Goal: Task Accomplishment & Management: Use online tool/utility

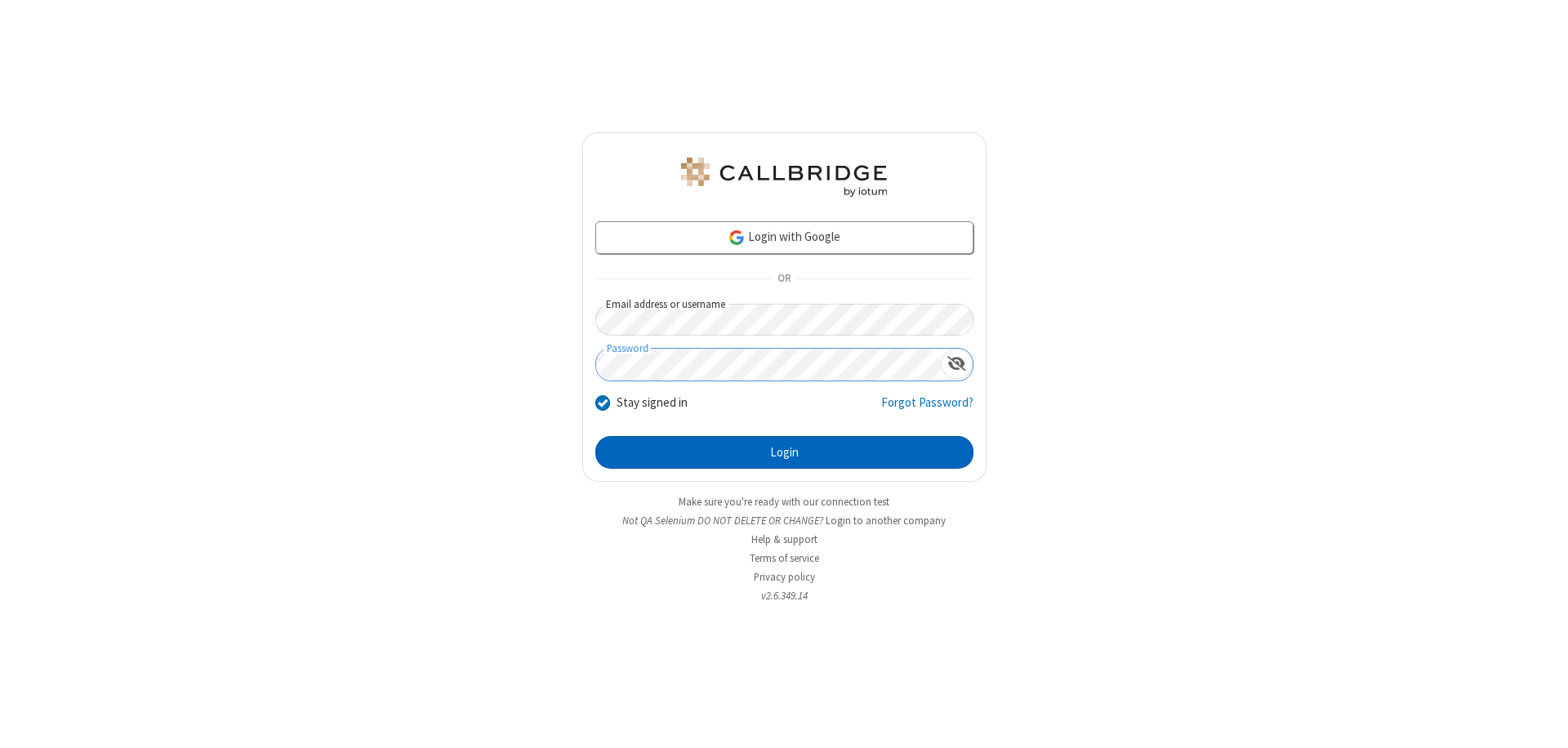
click at [784, 453] on button "Login" at bounding box center [785, 452] width 378 height 33
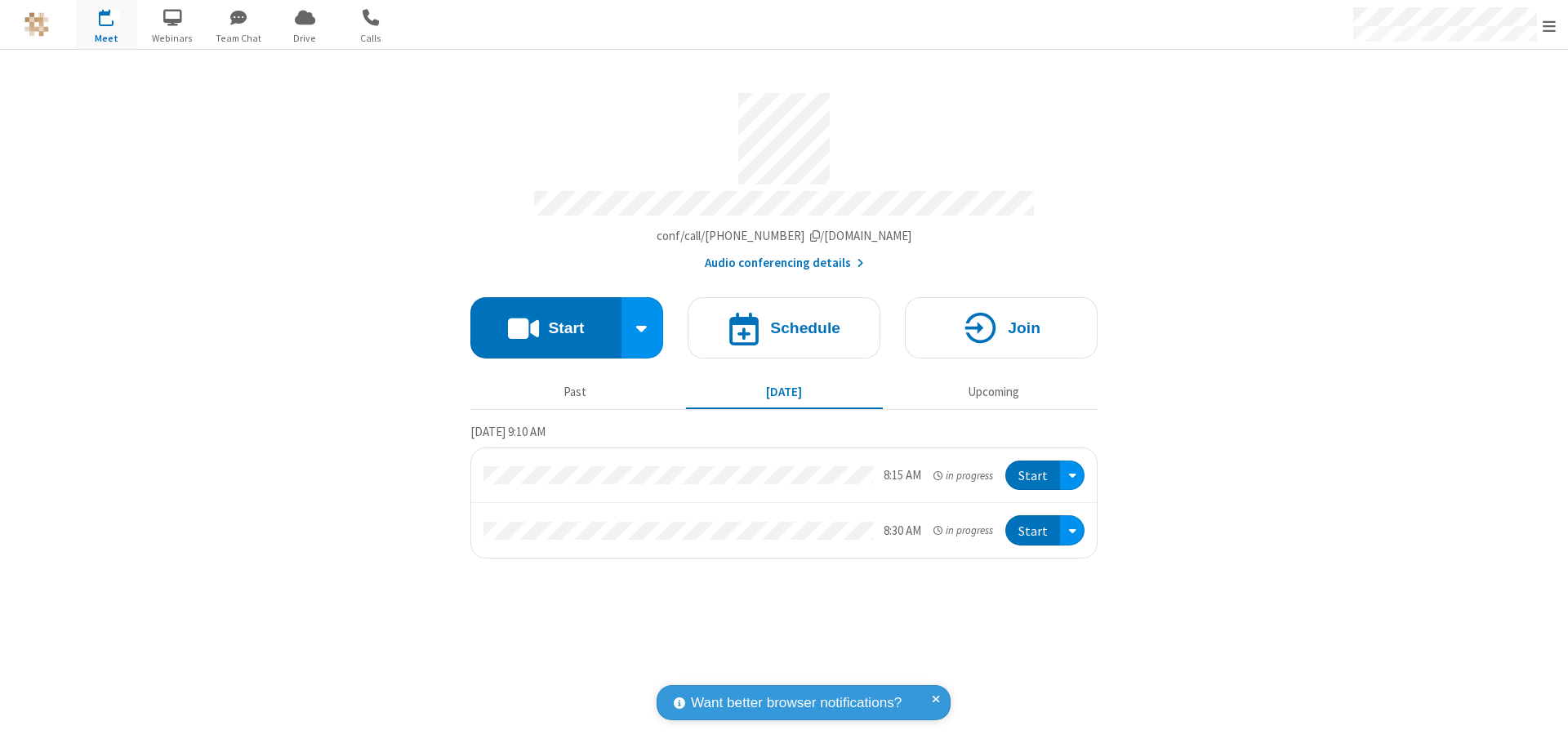
click at [545, 320] on button "Start" at bounding box center [546, 328] width 151 height 62
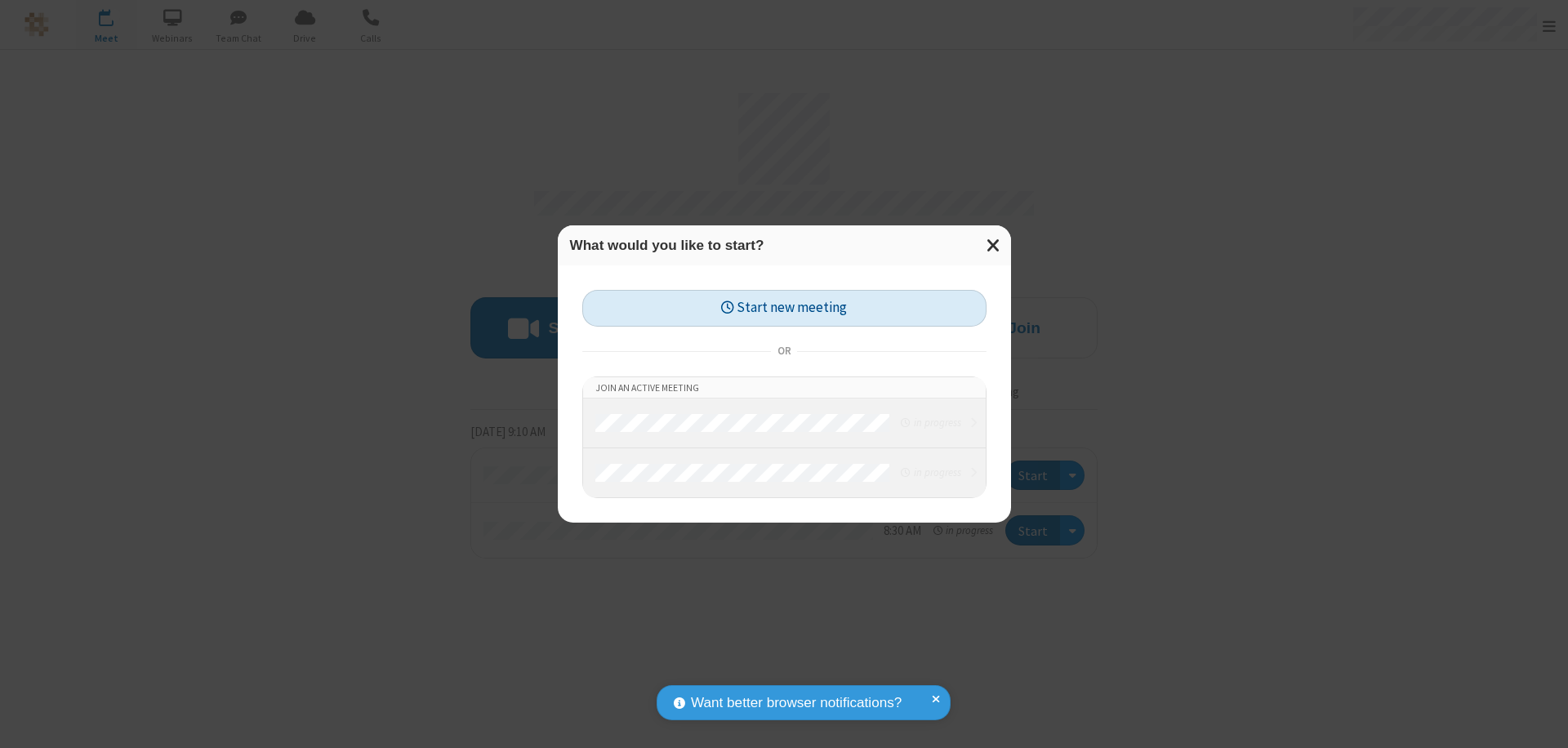
click at [784, 308] on button "Start new meeting" at bounding box center [784, 308] width 404 height 37
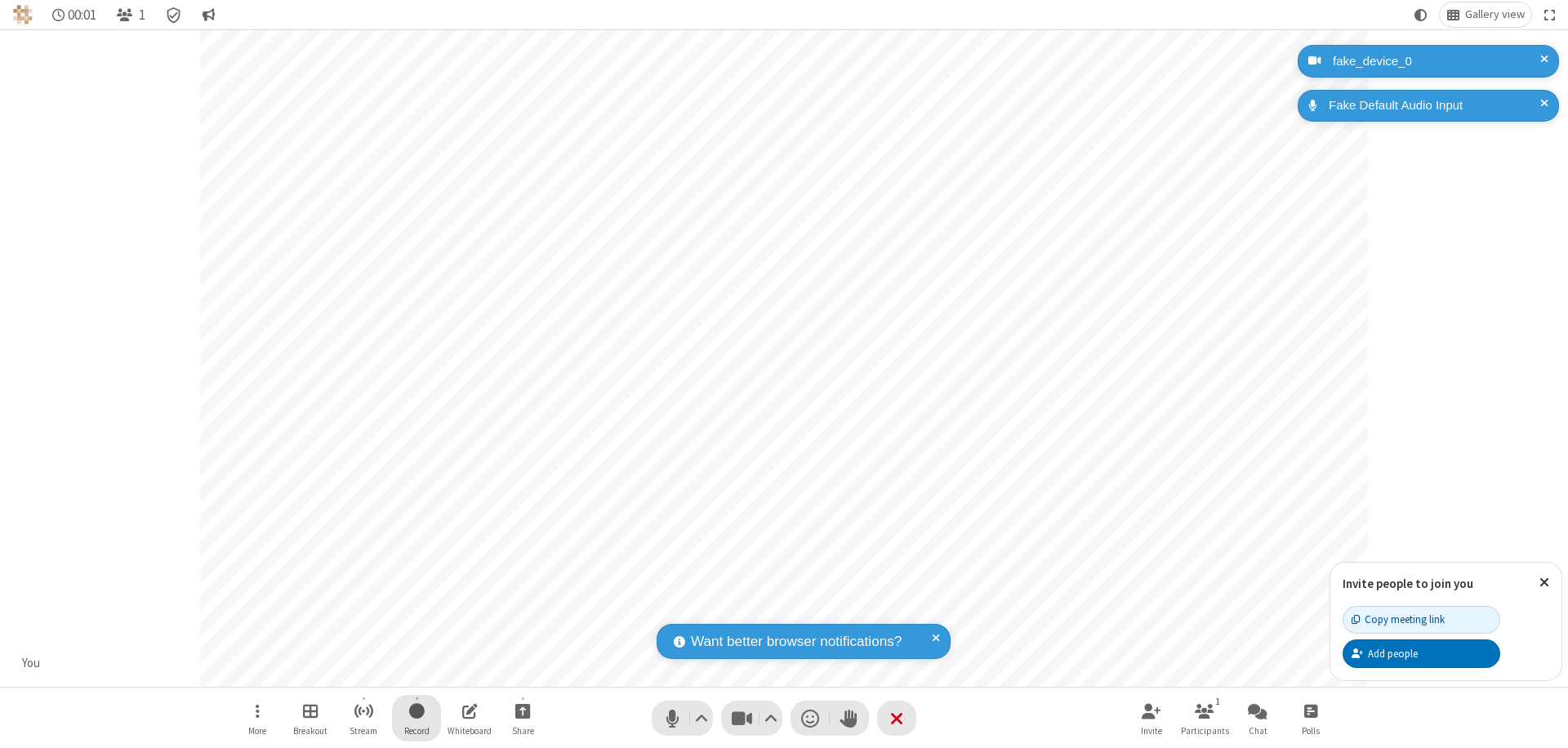
click at [417, 718] on span "Start recording" at bounding box center [417, 711] width 15 height 21
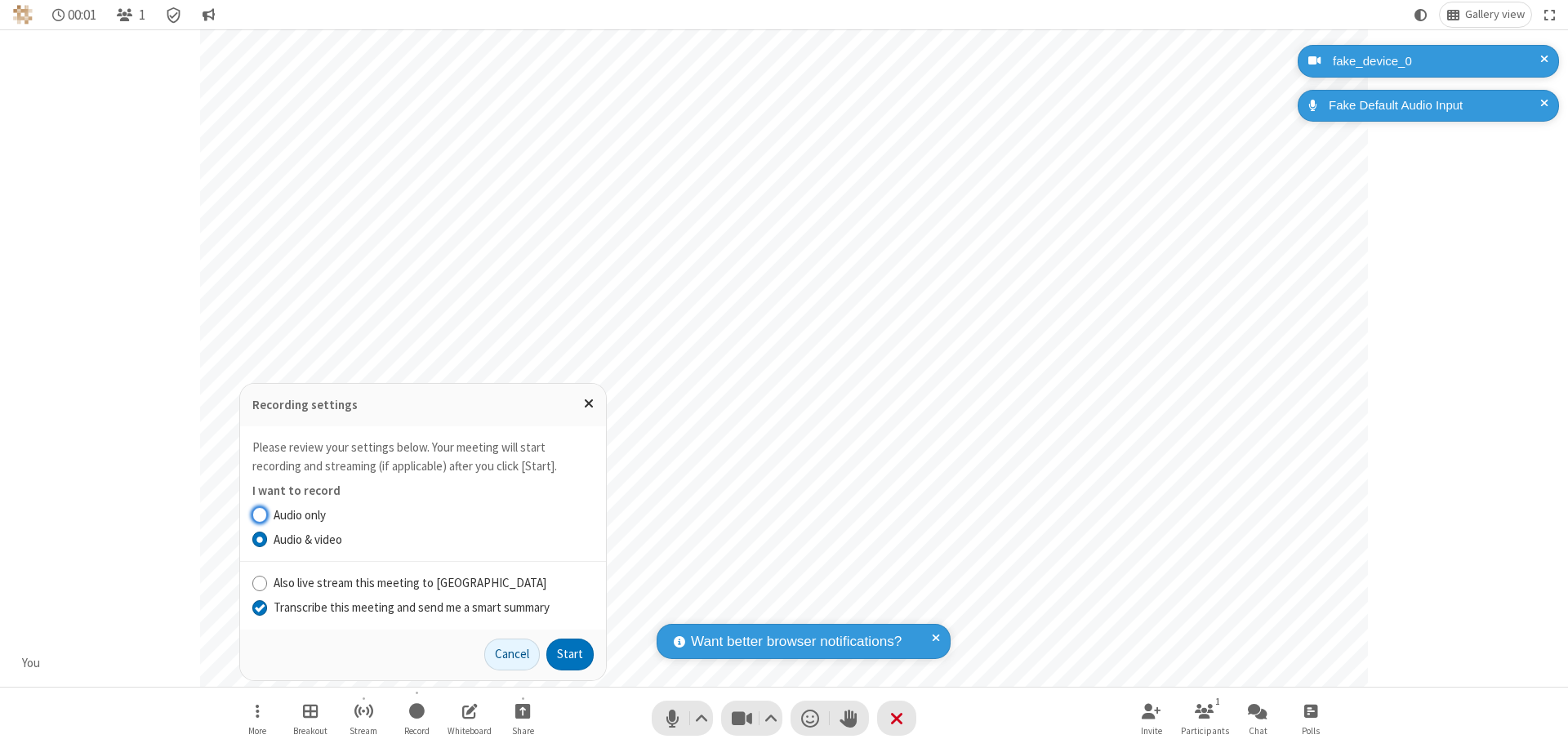
click at [258, 607] on input "Transcribe this meeting and send me a smart summary" at bounding box center [260, 607] width 15 height 17
click at [570, 654] on button "Start" at bounding box center [569, 655] width 47 height 33
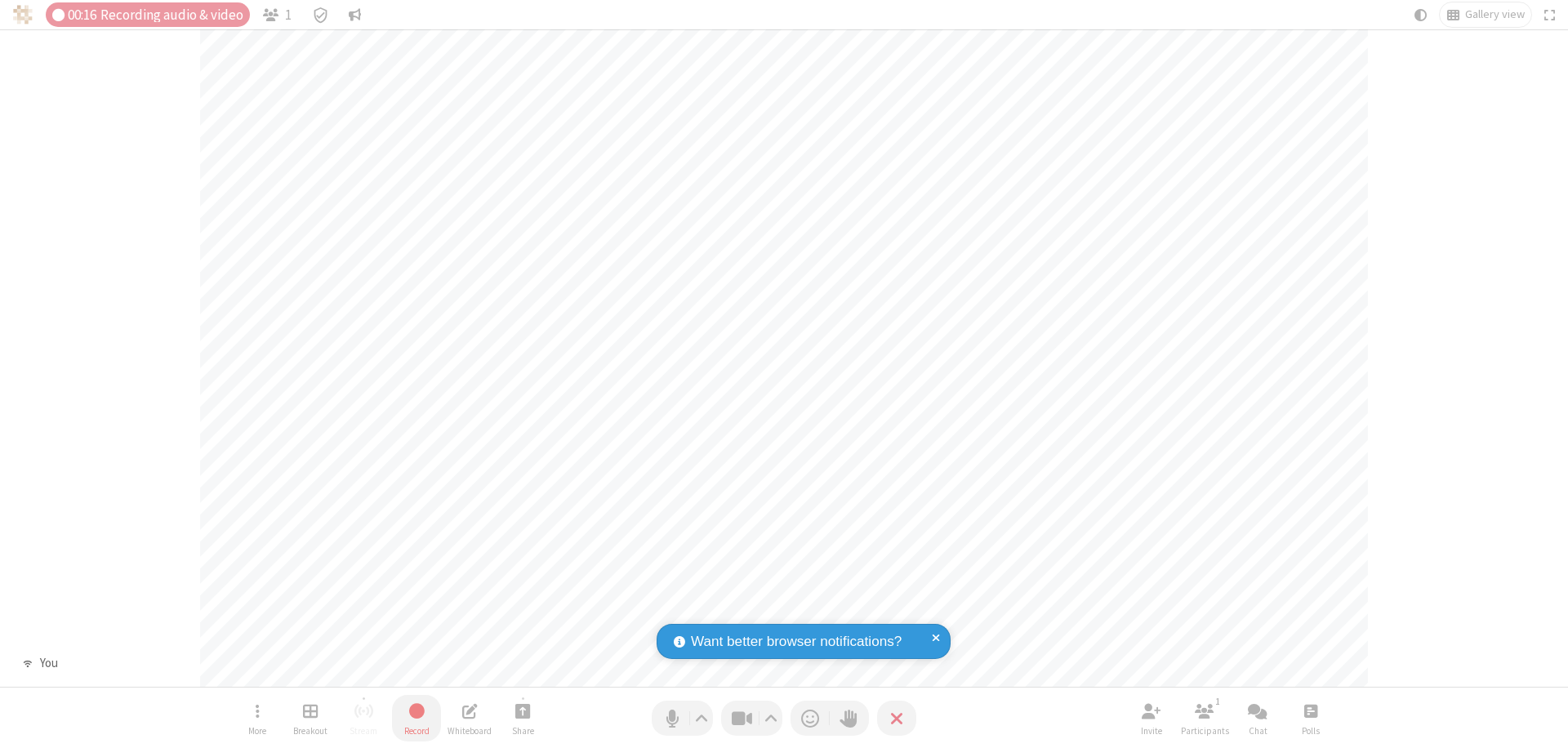
click at [417, 718] on span "Stop recording" at bounding box center [417, 711] width 19 height 21
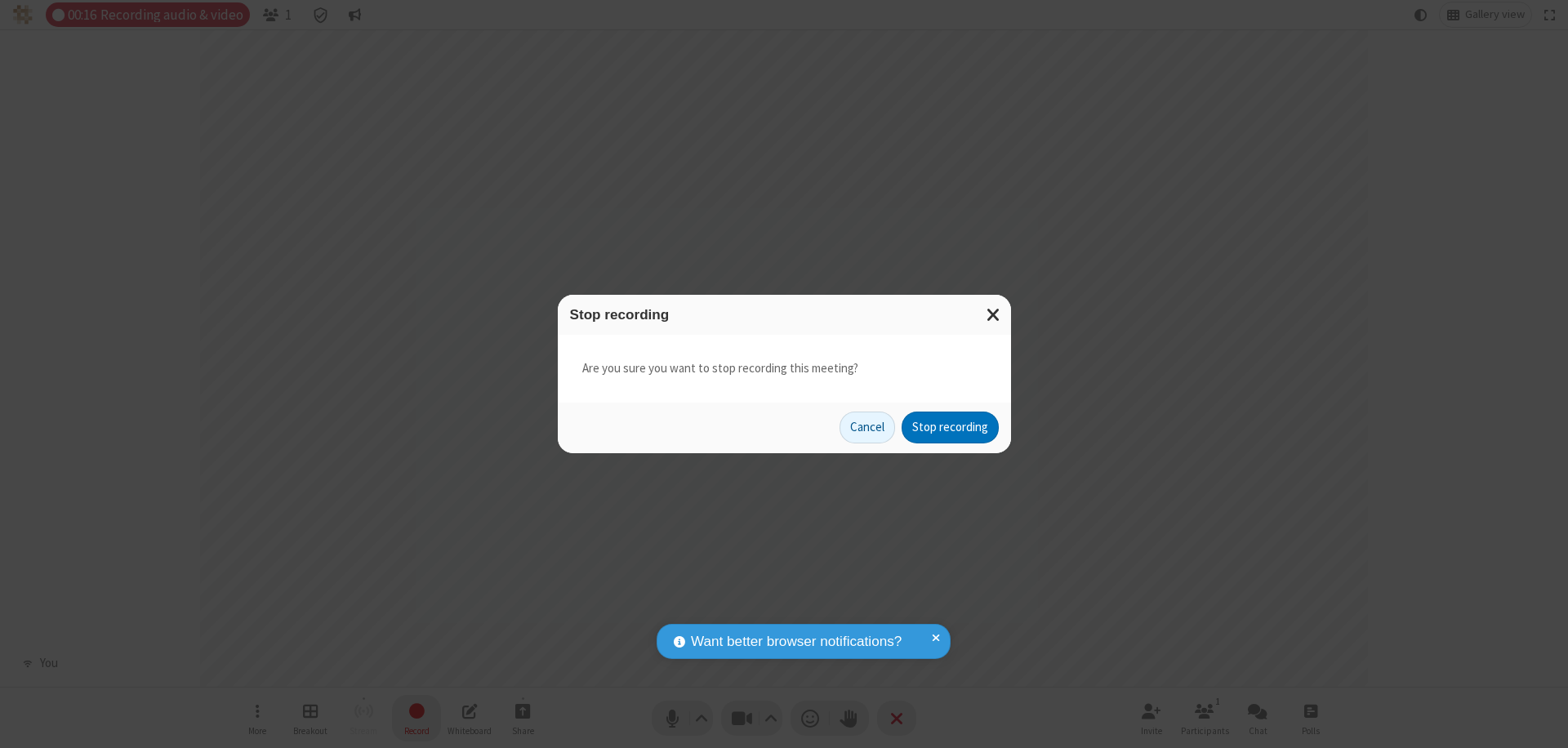
click at [950, 427] on button "Stop recording" at bounding box center [950, 428] width 98 height 33
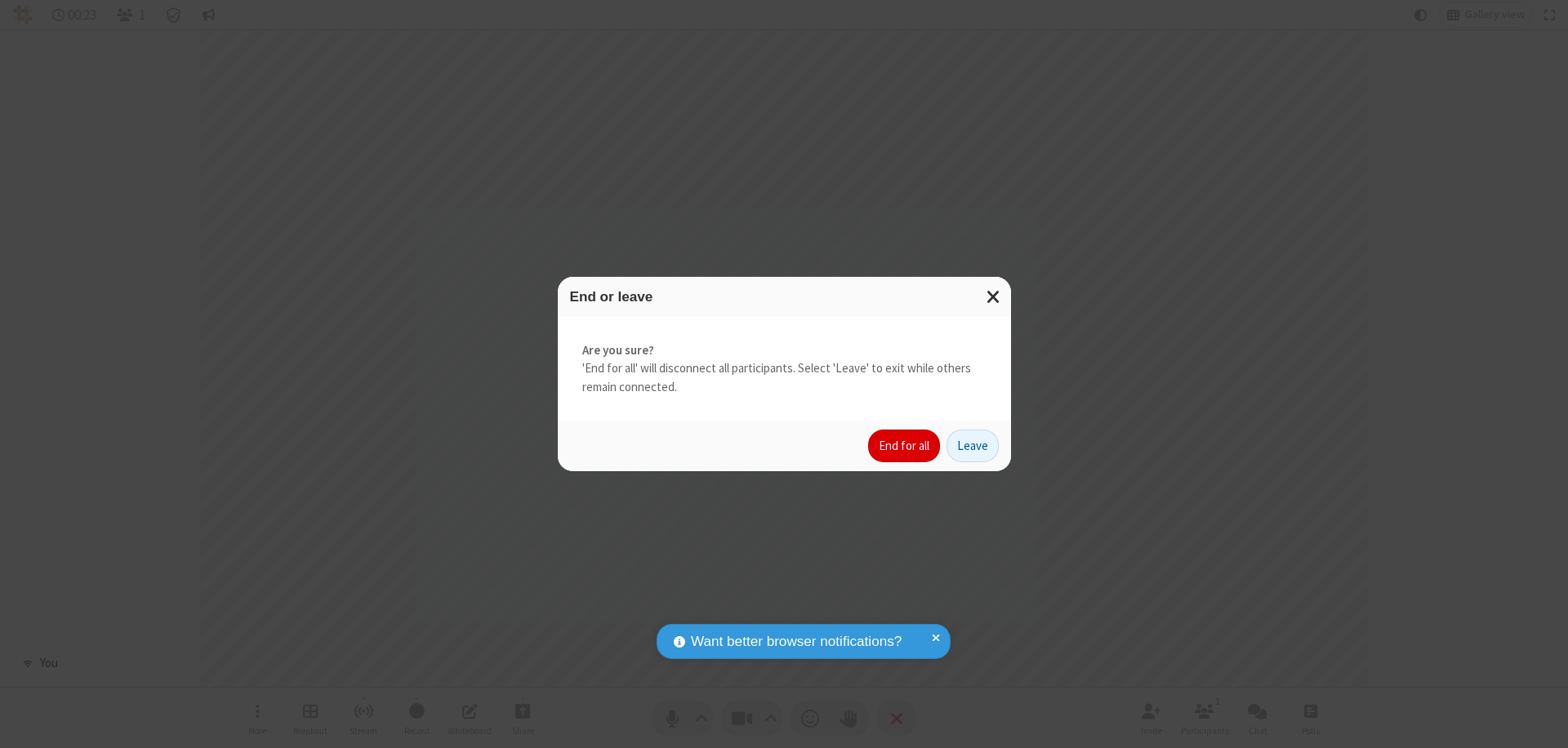
click at [905, 446] on button "End for all" at bounding box center [904, 446] width 72 height 33
